Goal: Information Seeking & Learning: Understand process/instructions

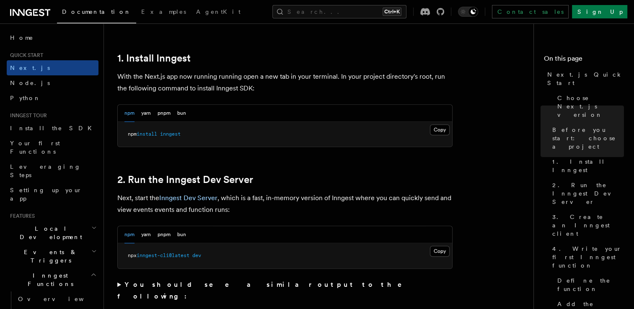
scroll to position [461, 0]
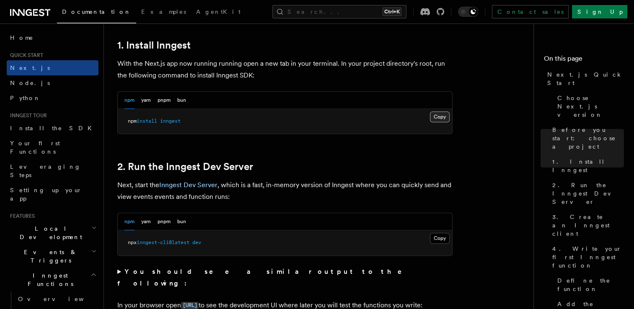
click at [433, 117] on button "Copy Copied" at bounding box center [440, 116] width 20 height 11
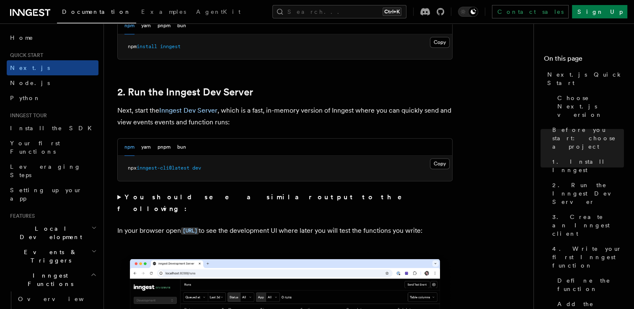
scroll to position [545, 0]
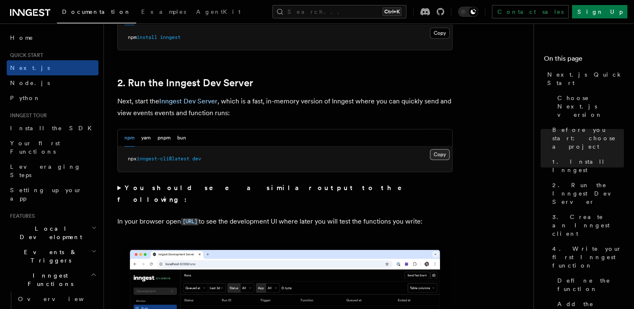
click at [441, 151] on button "Copy Copied" at bounding box center [440, 154] width 20 height 11
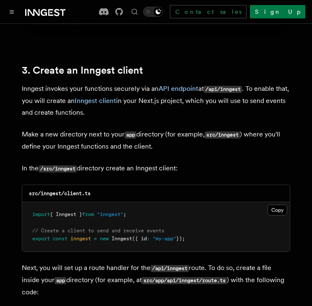
scroll to position [1005, 0]
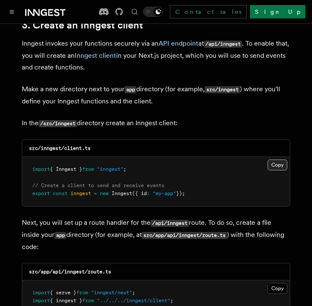
click at [279, 160] on button "Copy Copied" at bounding box center [277, 165] width 20 height 11
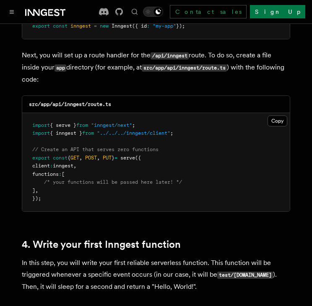
scroll to position [1215, 0]
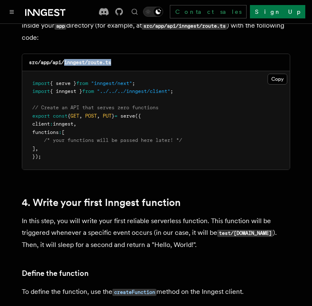
drag, startPoint x: 64, startPoint y: 39, endPoint x: 113, endPoint y: 40, distance: 49.4
click at [113, 54] on div "src/app/api/inngest/route.ts" at bounding box center [155, 62] width 267 height 17
copy code "inngest/route.ts"
drag, startPoint x: 268, startPoint y: 57, endPoint x: 298, endPoint y: 57, distance: 30.2
click at [268, 74] on button "Copy Copied" at bounding box center [277, 79] width 20 height 11
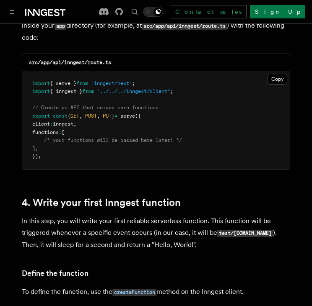
click at [117, 77] on pre "import { serve } from "inngest/next" ; import { inngest } from "../../../innges…" at bounding box center [155, 120] width 267 height 98
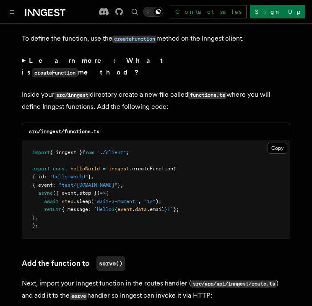
scroll to position [1508, 0]
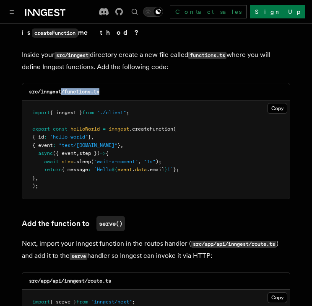
drag, startPoint x: 63, startPoint y: 57, endPoint x: 103, endPoint y: 57, distance: 39.8
click at [102, 83] on div "src/inngest/functions.ts" at bounding box center [155, 91] width 267 height 17
click at [115, 83] on div "src/inngest/functions.ts" at bounding box center [155, 91] width 267 height 17
drag, startPoint x: 65, startPoint y: 57, endPoint x: 102, endPoint y: 58, distance: 36.9
click at [102, 83] on div "src/inngest/functions.ts" at bounding box center [155, 91] width 267 height 17
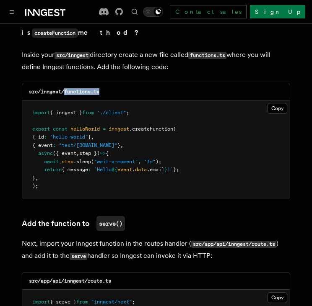
copy code "functions.ts"
click at [284, 103] on button "Copy Copied" at bounding box center [277, 108] width 20 height 11
